Goal: Communication & Community: Answer question/provide support

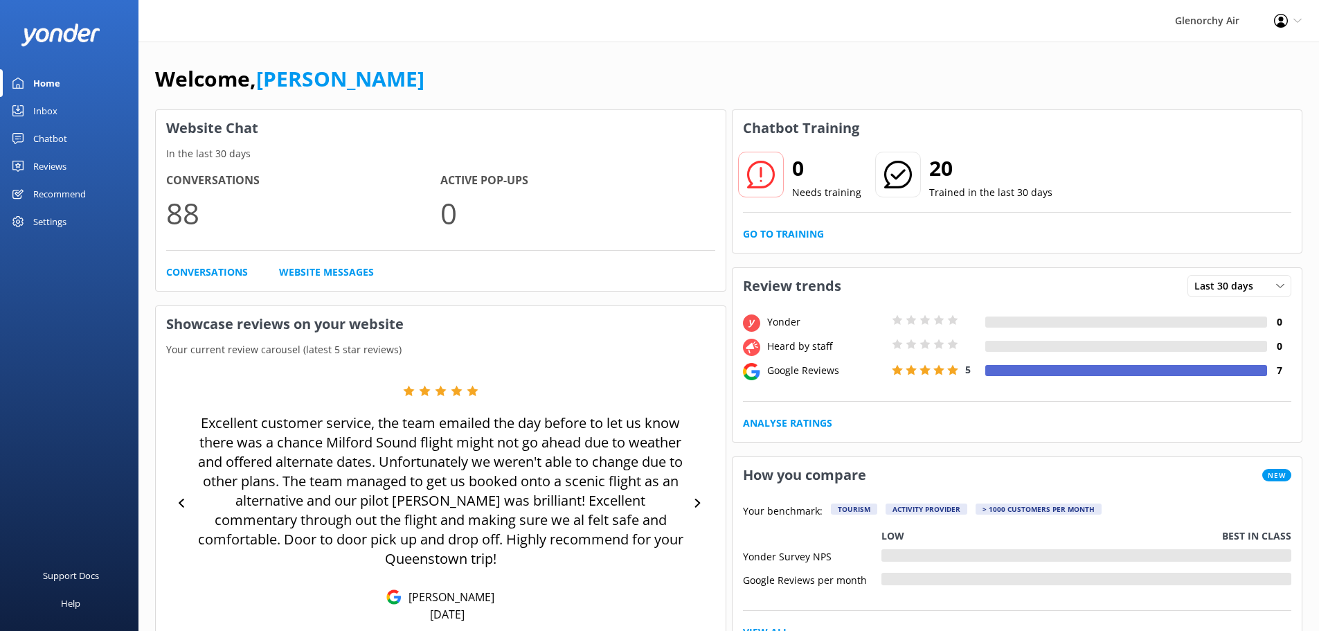
click at [96, 112] on link "Inbox" at bounding box center [69, 111] width 138 height 28
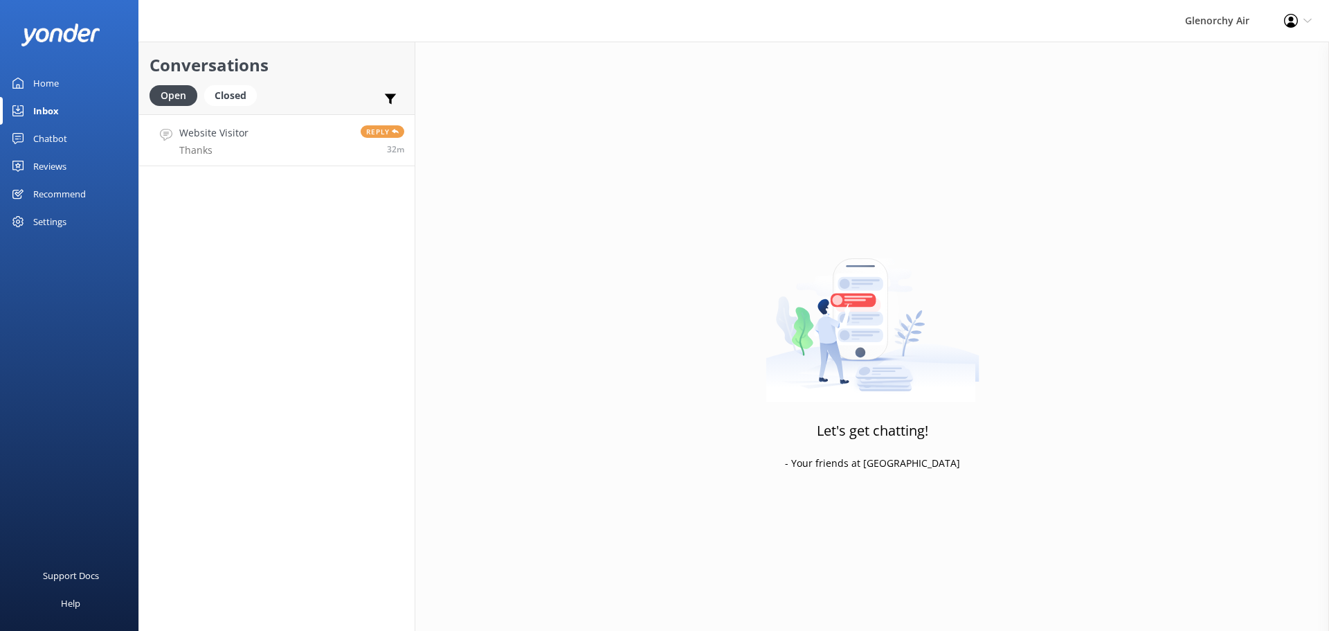
click at [249, 143] on link "Website Visitor Thanks Reply 32m" at bounding box center [277, 140] width 276 height 52
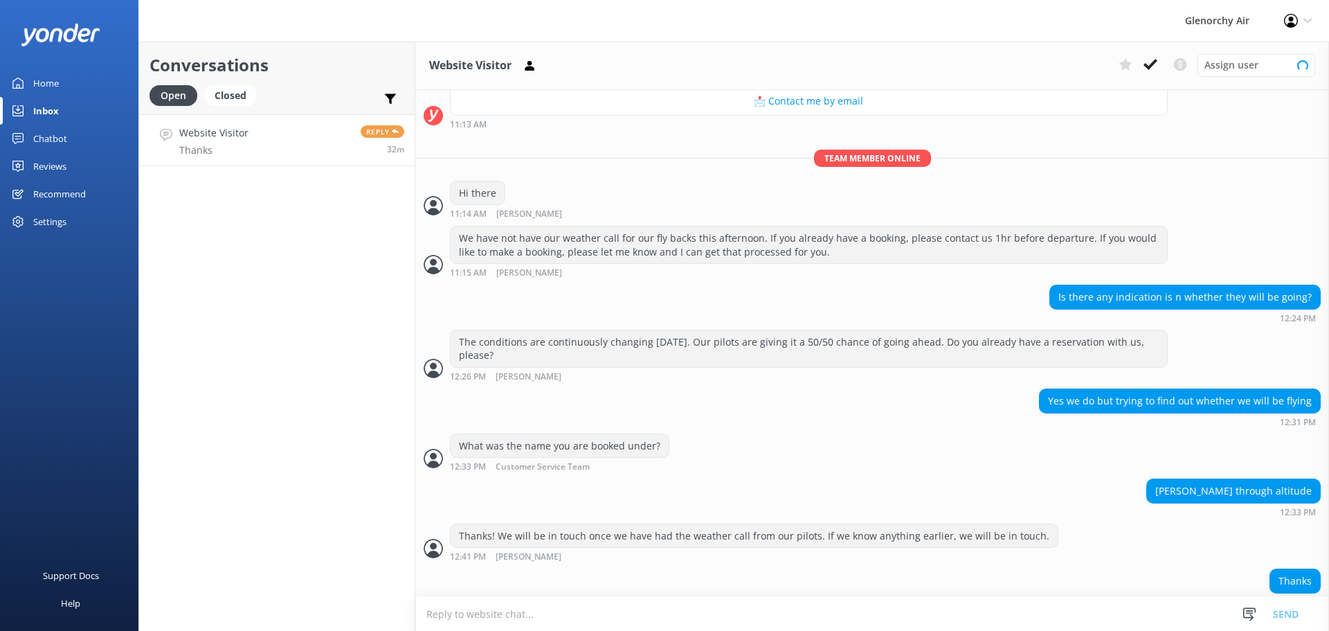
scroll to position [317, 0]
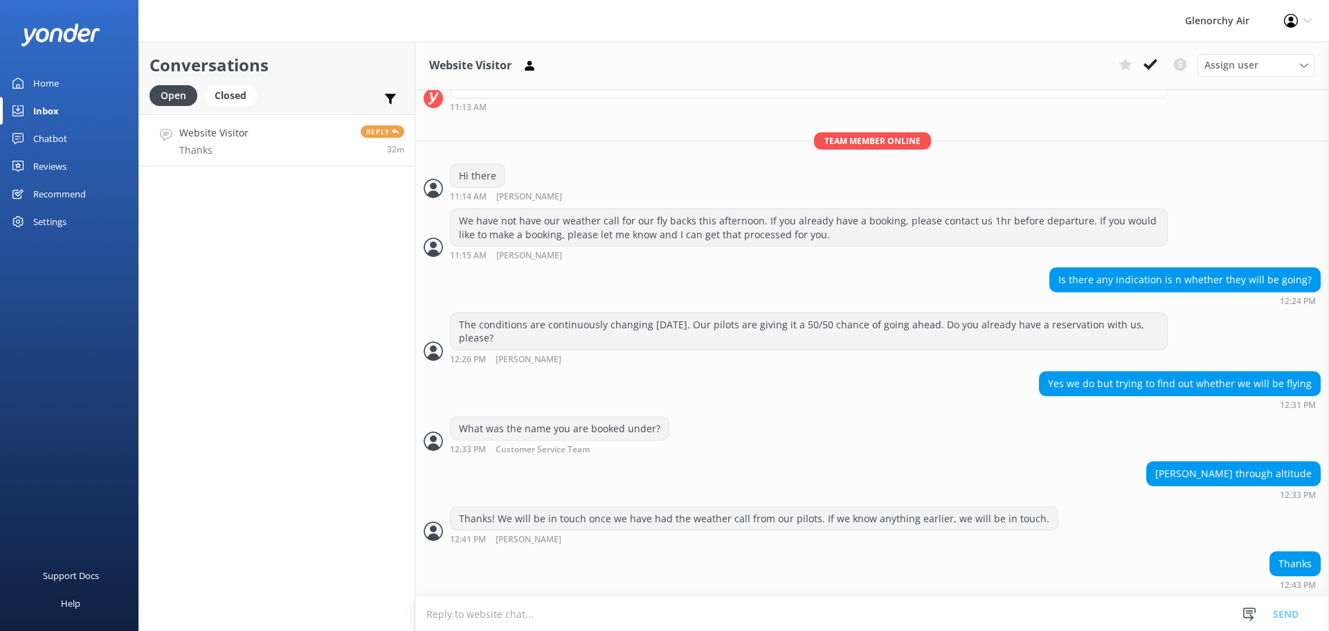
click at [667, 604] on textarea at bounding box center [872, 614] width 914 height 34
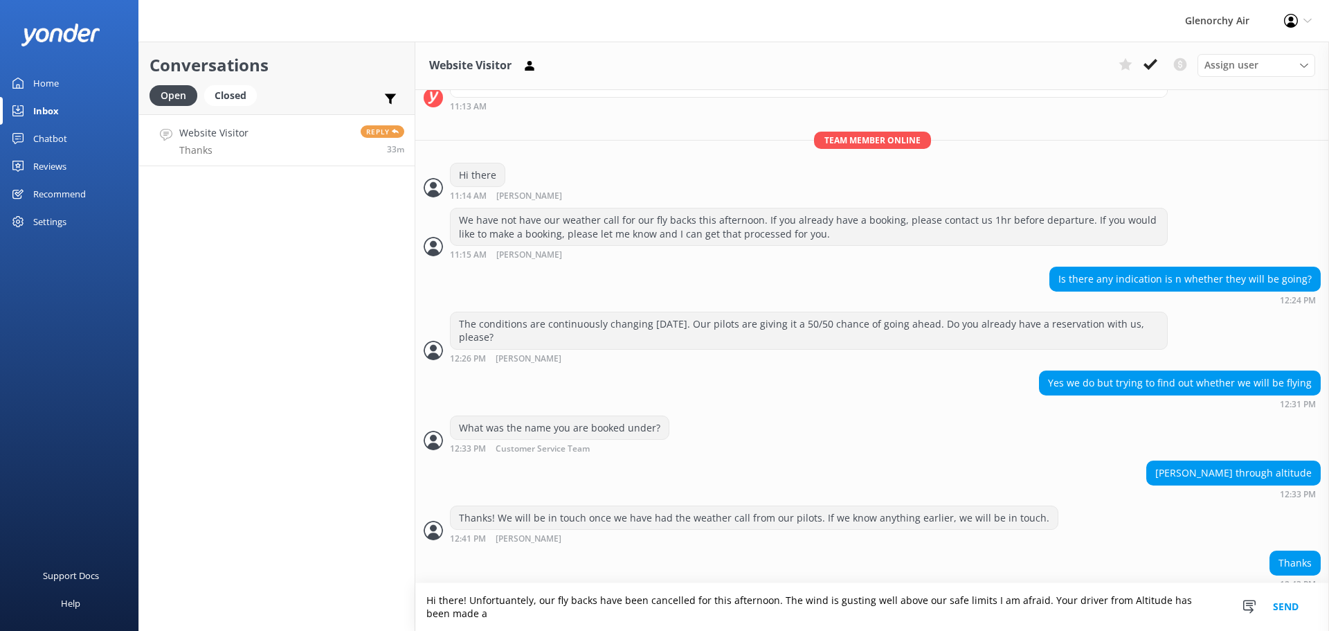
scroll to position [331, 0]
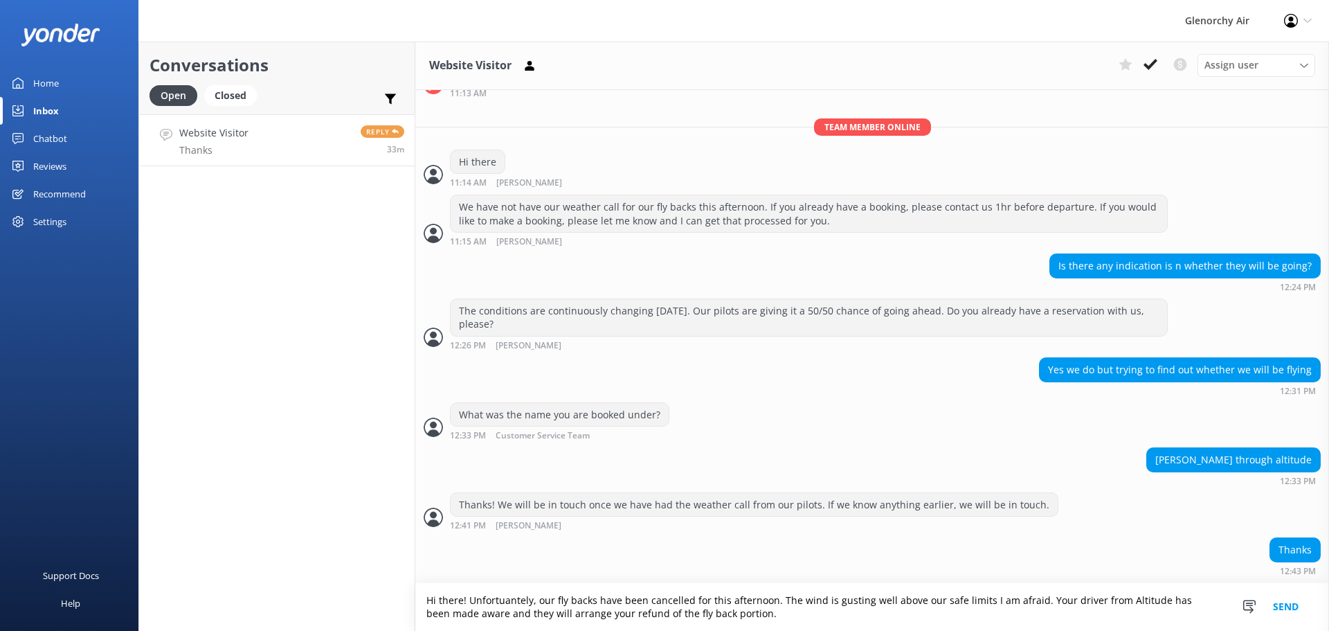
type textarea "Hi there! Unfortuantely, our fly backs have been cancelled for this afternoon. …"
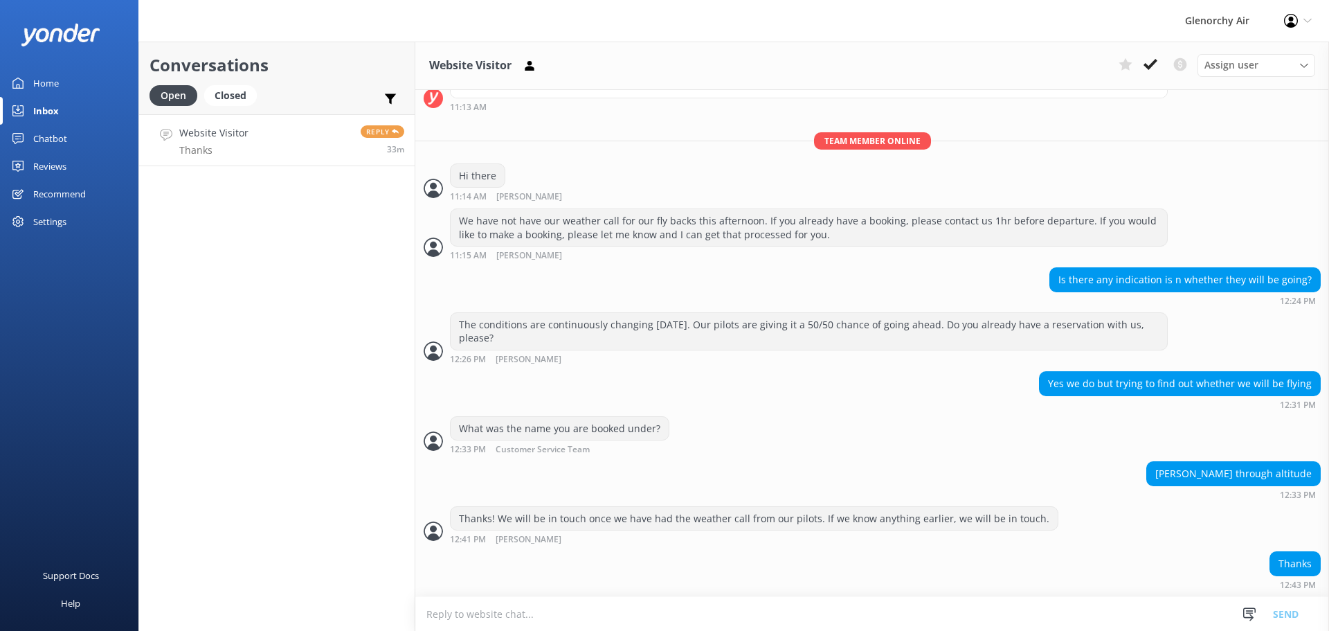
scroll to position [375, 0]
